Goal: Task Accomplishment & Management: Use online tool/utility

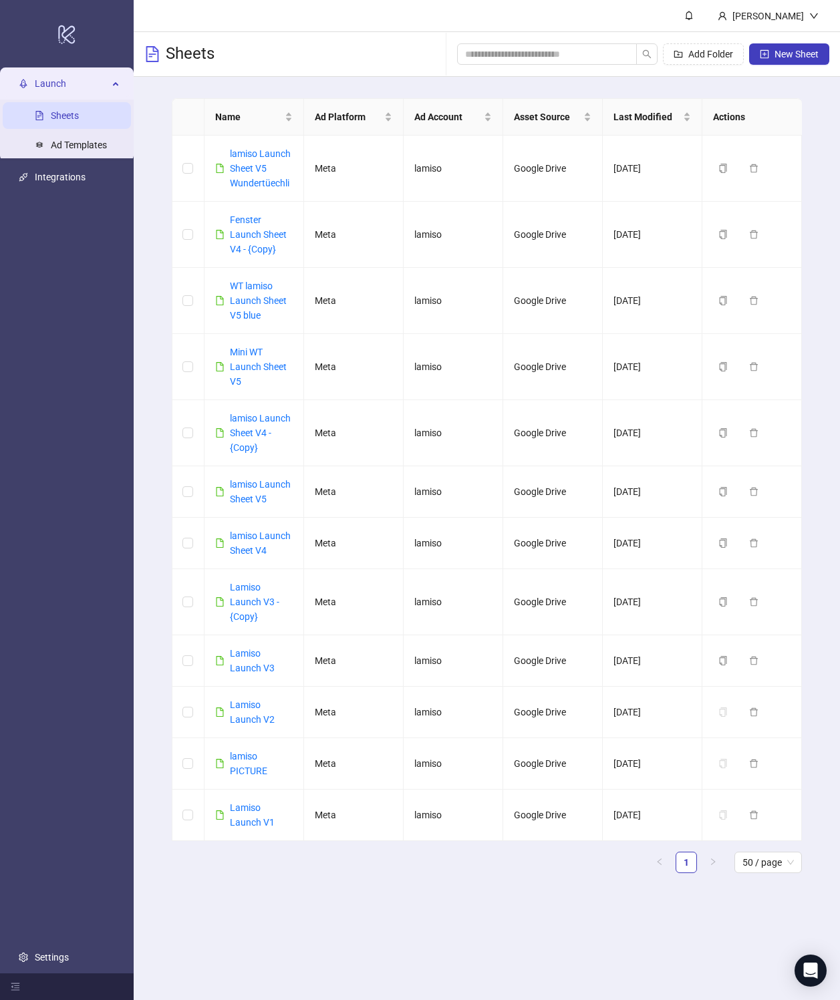
click at [271, 90] on main "Name Ad Platform Ad Account Asset Source Last Modified Actions lamiso Launch Sh…" at bounding box center [487, 491] width 652 height 828
click at [271, 148] on link "lamiso Launch Sheet V5 Wundertüechli" at bounding box center [260, 168] width 61 height 40
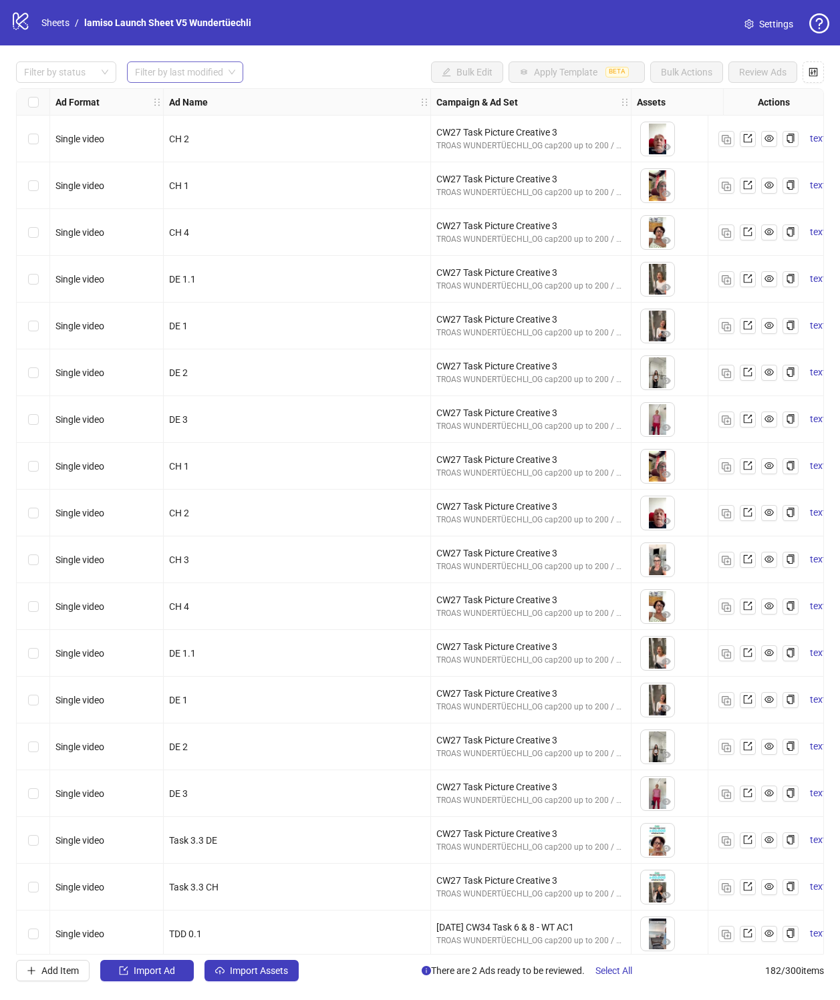
click at [136, 76] on input "search" at bounding box center [179, 72] width 88 height 20
click at [552, 97] on div "Campaign & Ad Set" at bounding box center [531, 102] width 200 height 27
click at [198, 79] on input "search" at bounding box center [179, 72] width 88 height 20
click at [79, 80] on div at bounding box center [59, 72] width 81 height 19
